Goal: Find specific page/section

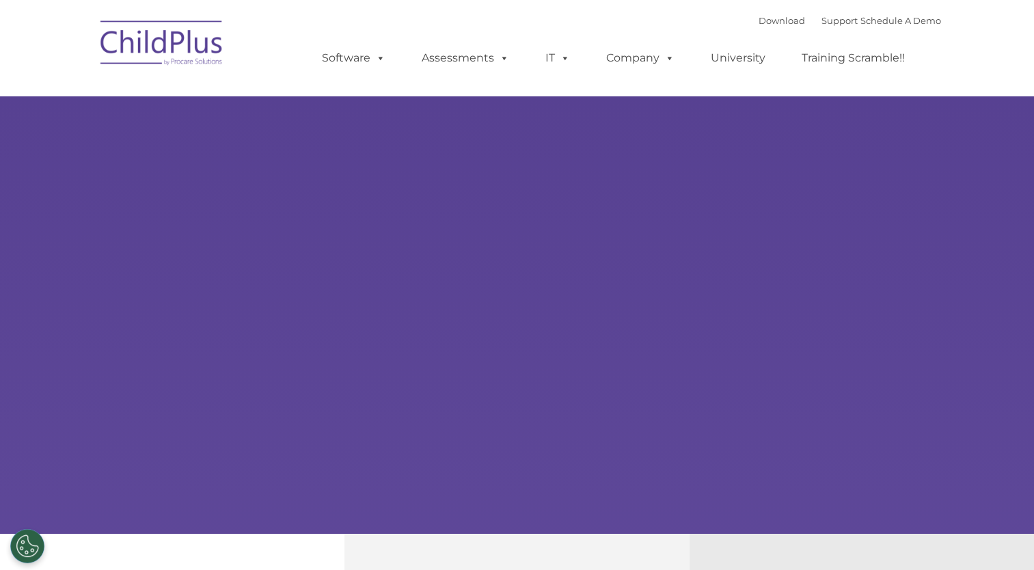
select select "MEDIUM"
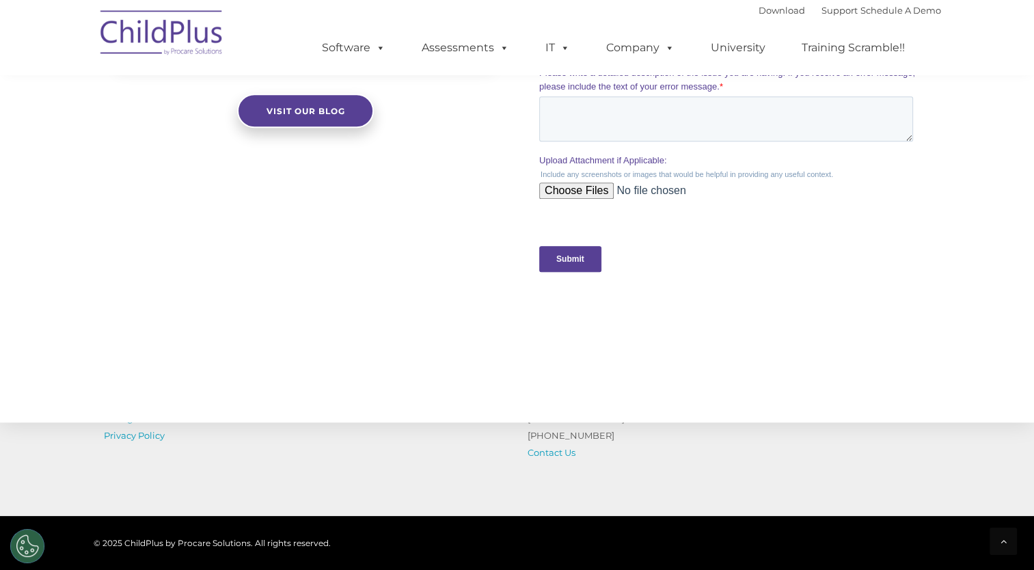
scroll to position [1463, 0]
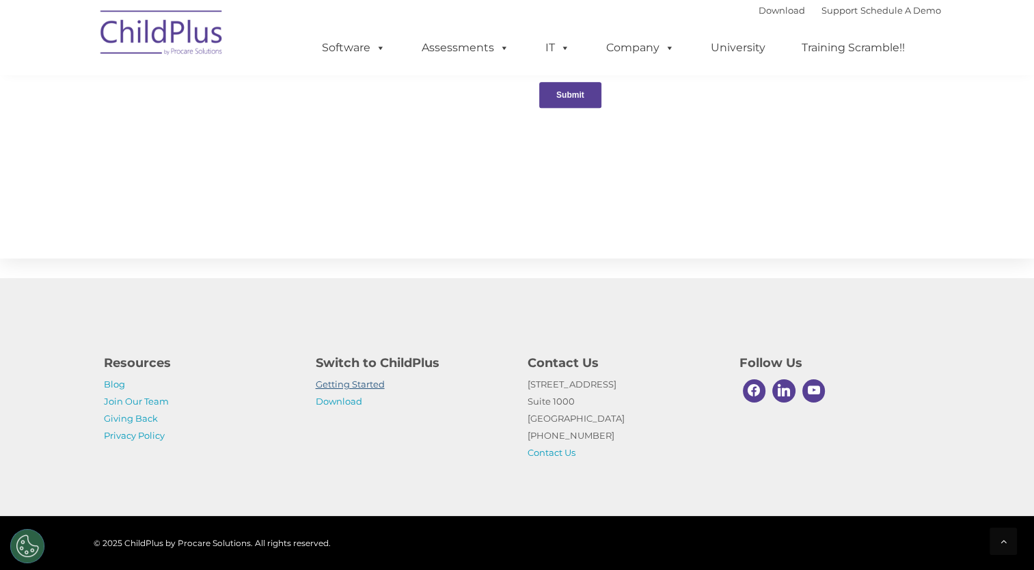
click at [368, 386] on link "Getting Started" at bounding box center [350, 384] width 69 height 11
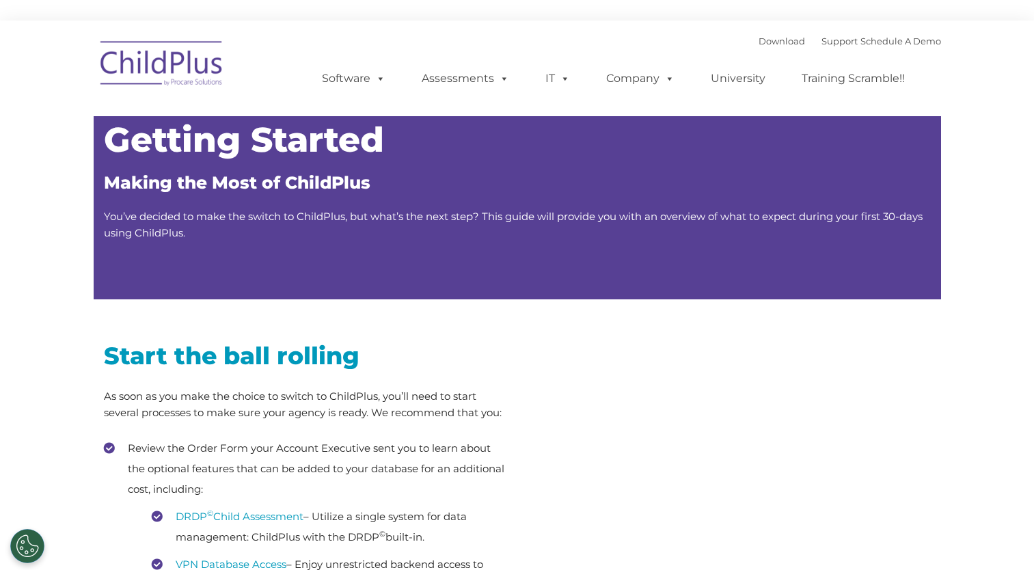
type input ""
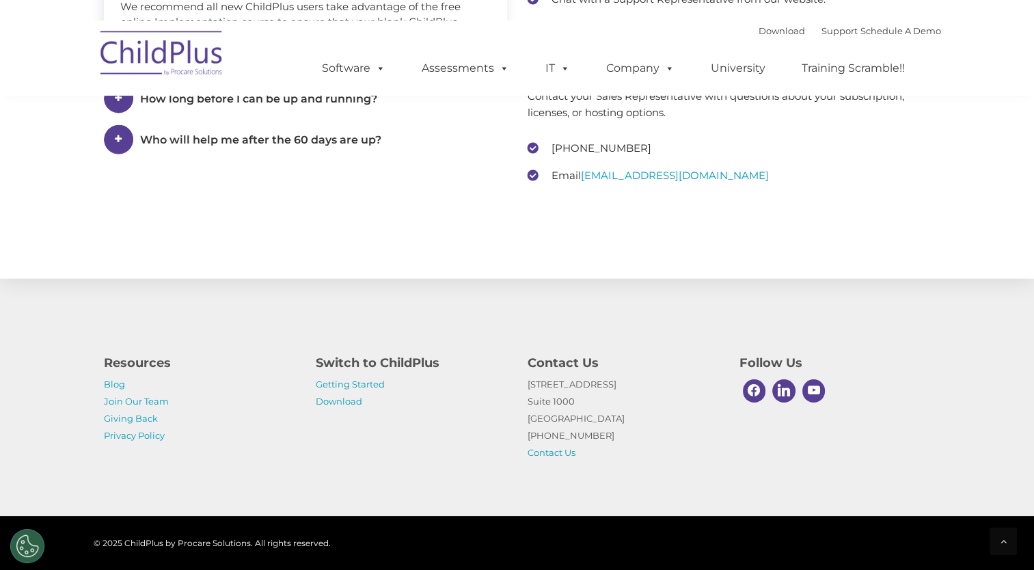
scroll to position [2085, 0]
click at [334, 403] on link "Download" at bounding box center [339, 401] width 46 height 11
